Goal: Information Seeking & Learning: Learn about a topic

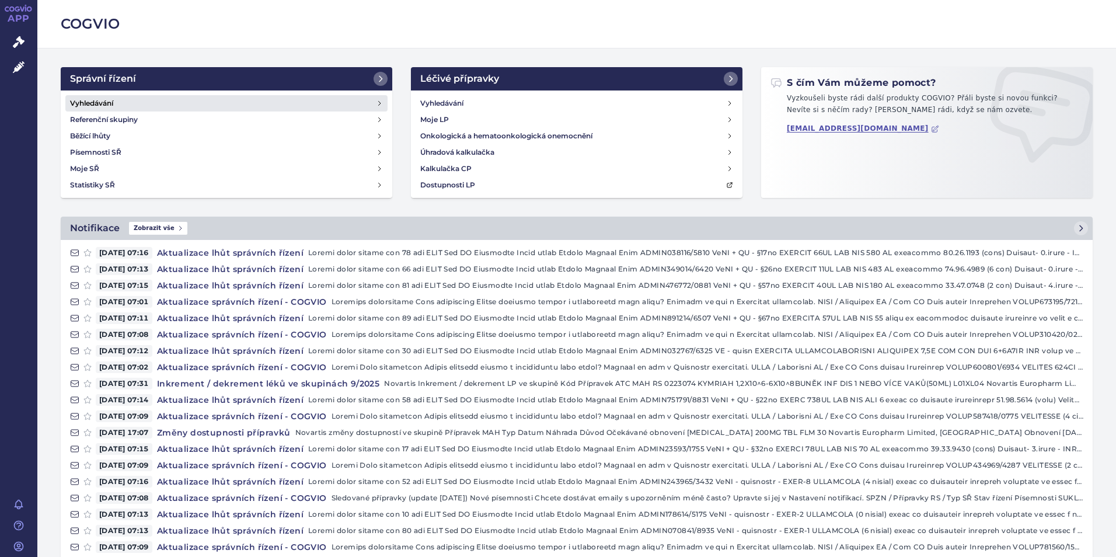
click at [91, 99] on h4 "Vyhledávání" at bounding box center [91, 104] width 43 height 12
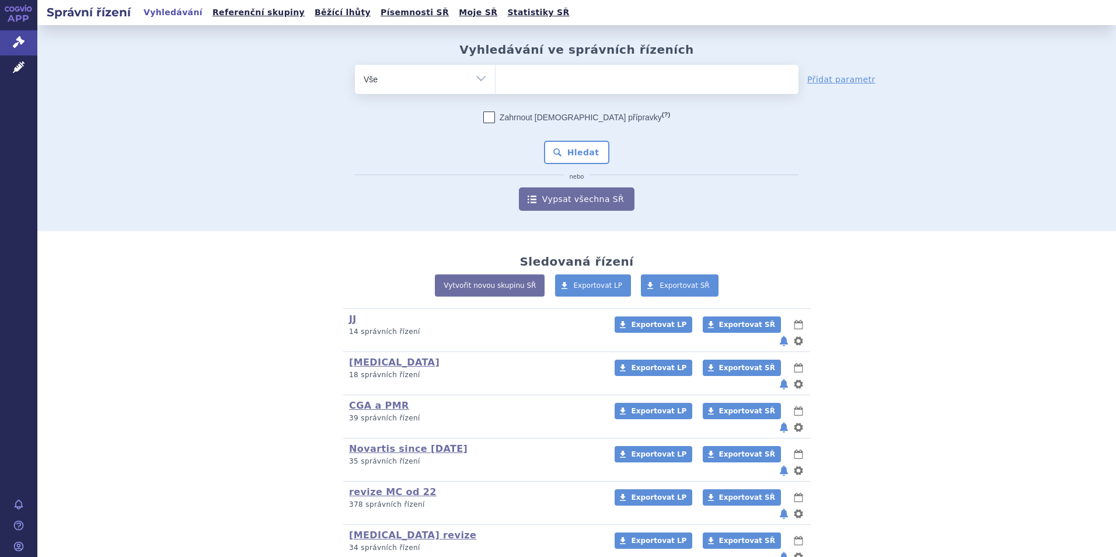
click at [482, 76] on select "Vše Spisová značka Typ SŘ Přípravek/SUKL kód Účastník/Držitel" at bounding box center [425, 78] width 140 height 26
click at [478, 80] on select "Vše Spisová značka Typ SŘ Přípravek/SUKL kód Účastník/Držitel" at bounding box center [425, 78] width 140 height 26
click at [579, 194] on link "Vypsat všechna SŘ" at bounding box center [577, 198] width 116 height 23
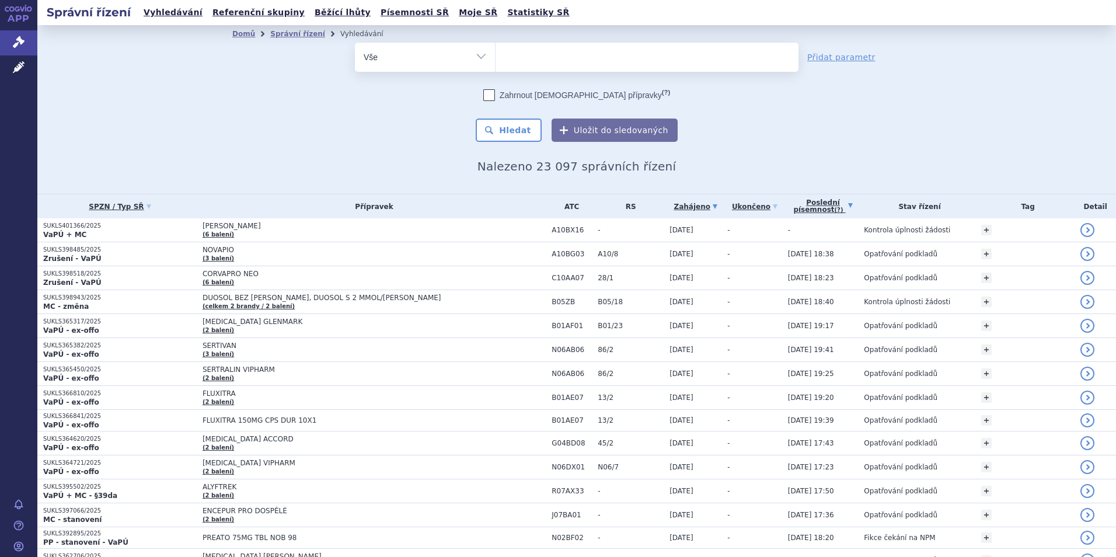
click at [833, 206] on link "Poslední písemnost (?)" at bounding box center [823, 206] width 71 height 24
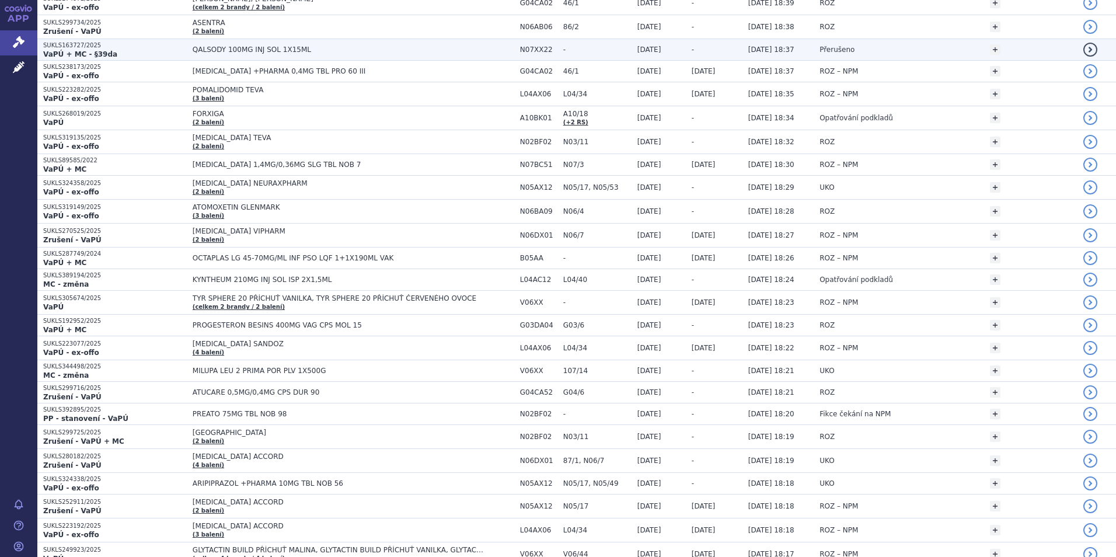
scroll to position [467, 0]
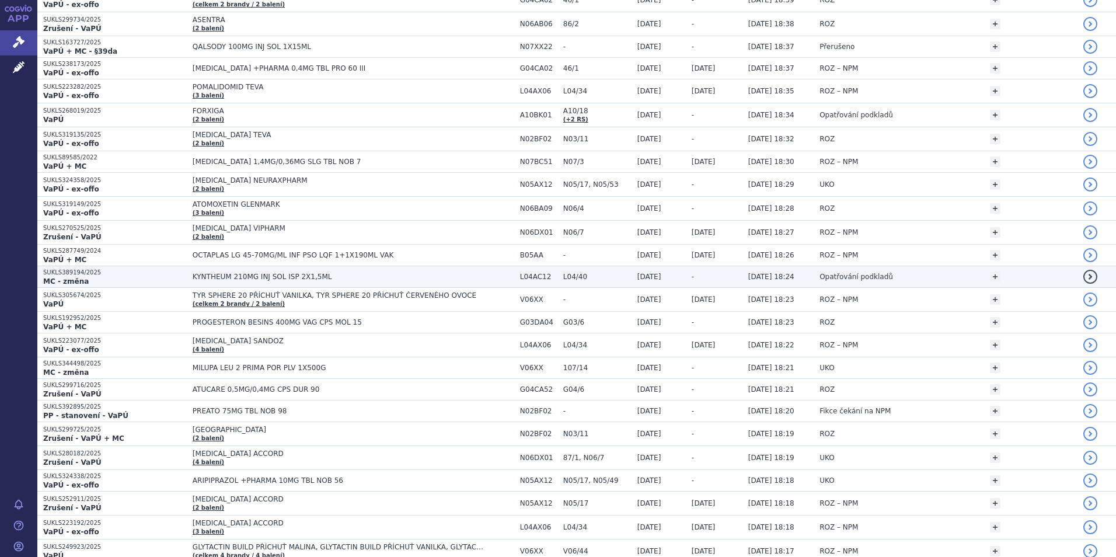
click at [469, 276] on span "KYNTHEUM 210MG INJ SOL ISP 2X1,5ML" at bounding box center [339, 277] width 292 height 8
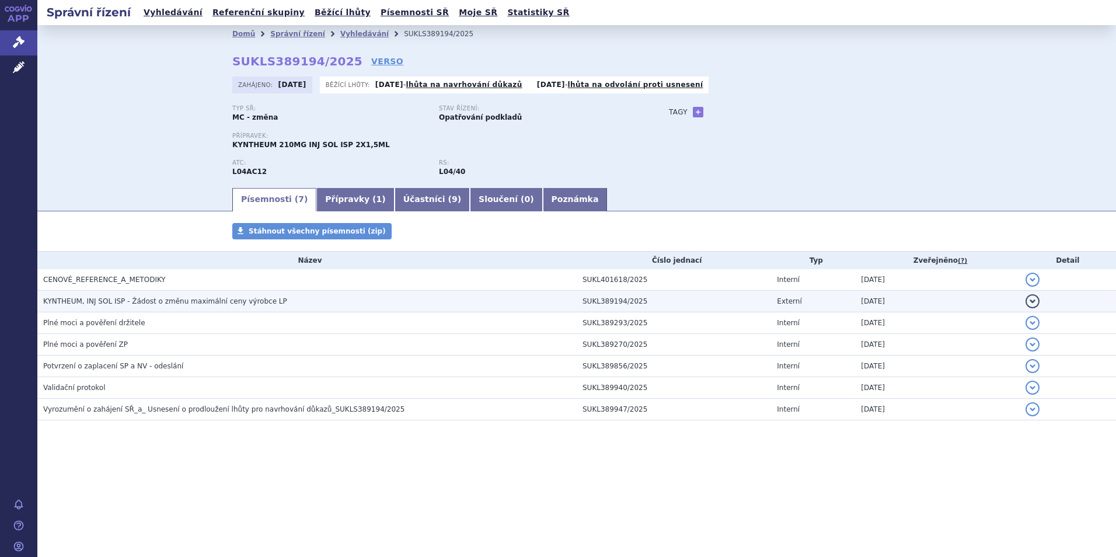
click at [250, 301] on span "KYNTHEUM, INJ SOL ISP - Žádost o změnu maximální ceny výrobce LP" at bounding box center [165, 301] width 244 height 8
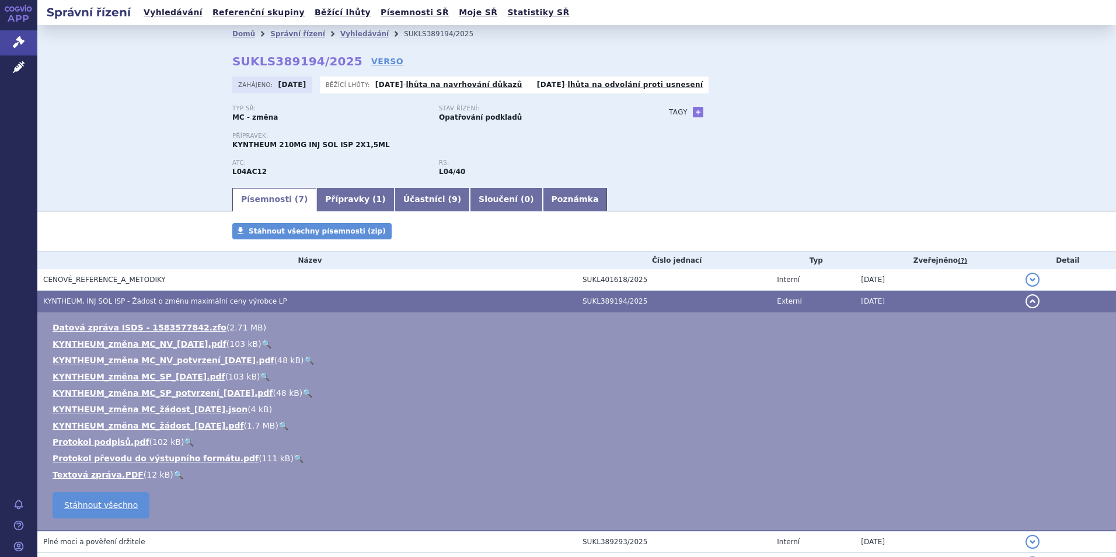
click at [250, 301] on span "KYNTHEUM, INJ SOL ISP - Žádost o změnu maximální ceny výrobce LP" at bounding box center [165, 301] width 244 height 8
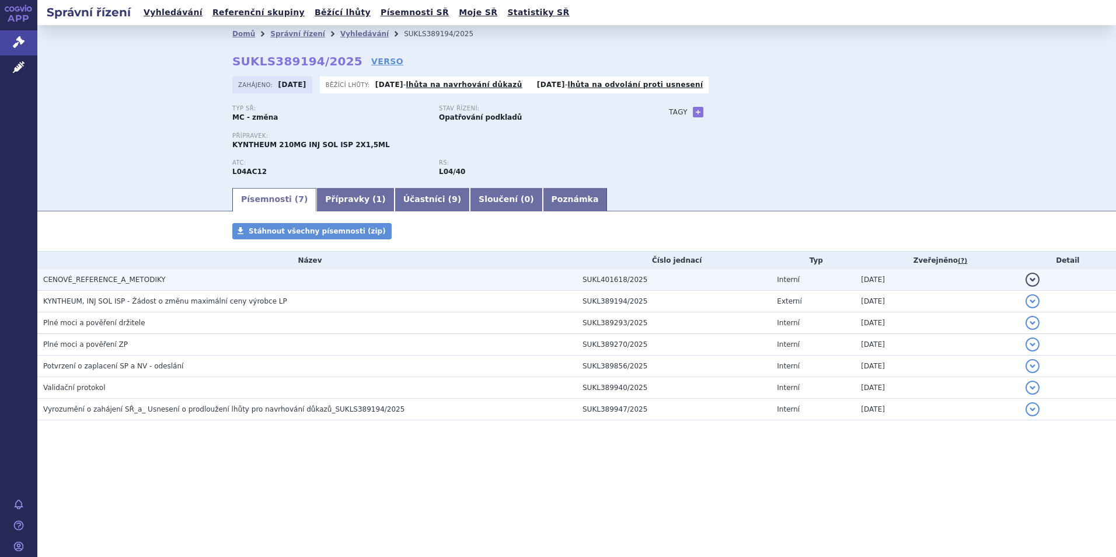
click at [112, 283] on span "CENOVÉ_REFERENCE_A_METODIKY" at bounding box center [104, 280] width 123 height 8
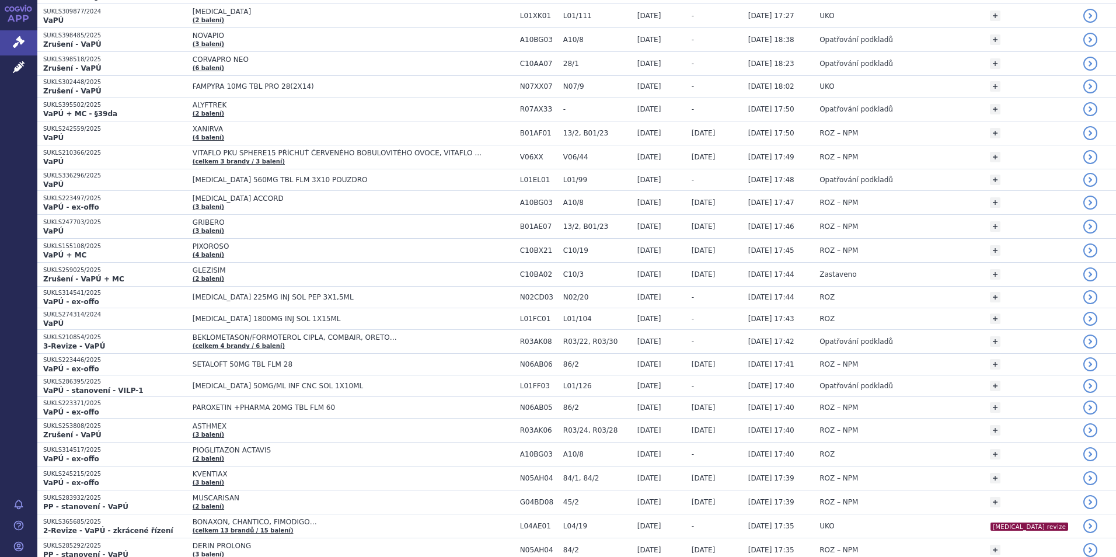
scroll to position [1226, 0]
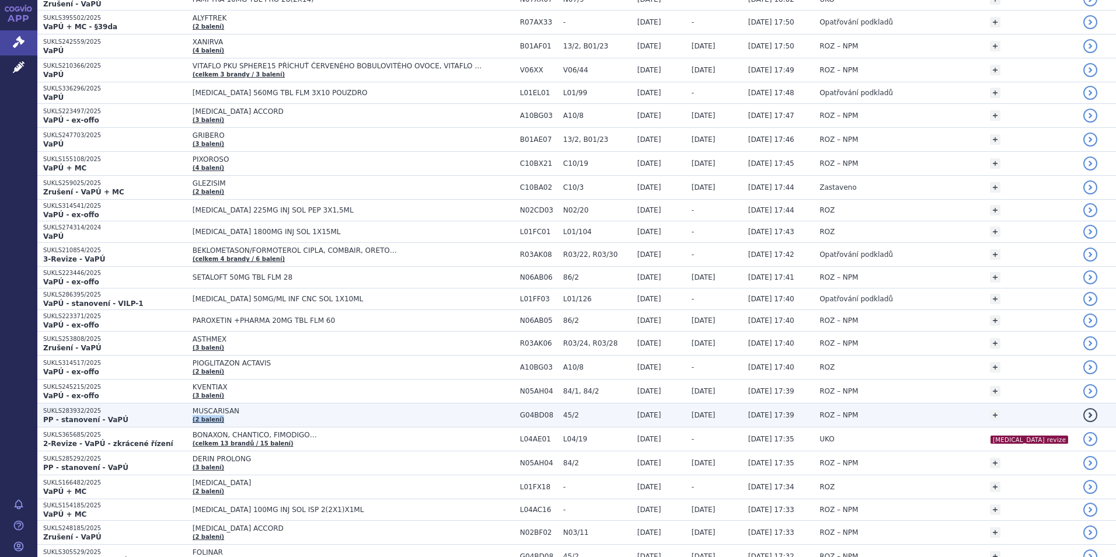
drag, startPoint x: 512, startPoint y: 425, endPoint x: 513, endPoint y: 414, distance: 11.2
click at [513, 414] on td "MUSCARISAN (2 balení)" at bounding box center [351, 415] width 328 height 24
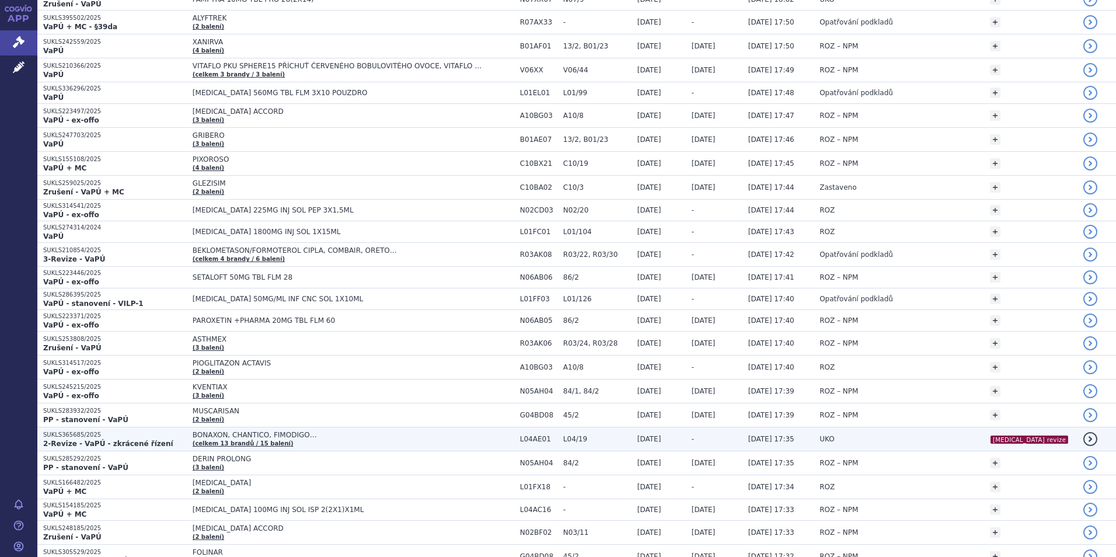
drag, startPoint x: 513, startPoint y: 414, endPoint x: 515, endPoint y: 434, distance: 20.6
click at [514, 434] on span "BONAXON, CHANTICO, FIMODIGO… (celkem 13 brandů / 15 balení)" at bounding box center [354, 439] width 322 height 16
